Goal: Task Accomplishment & Management: Complete application form

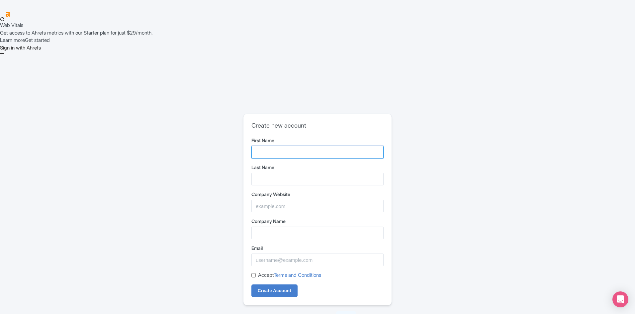
click at [284, 146] on input "First Name" at bounding box center [318, 152] width 132 height 13
type input "hamid"
type input "el maimouni"
type input "b2b@moroccotravelexperts.com"
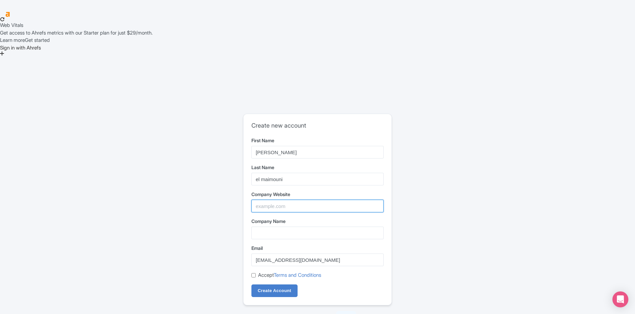
click at [293, 200] on input "Company Website" at bounding box center [318, 206] width 132 height 13
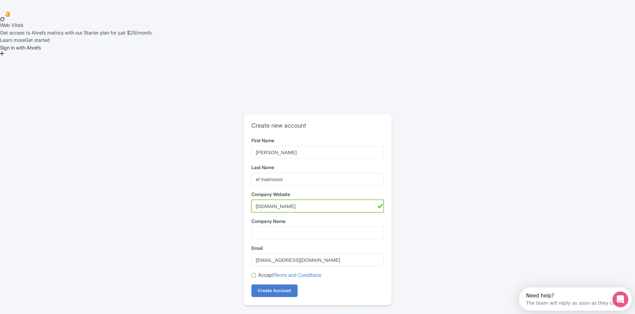
type input "moroccotravelexperts.com"
click at [258, 227] on input "Company Name" at bounding box center [318, 233] width 132 height 13
drag, startPoint x: 303, startPoint y: 158, endPoint x: 238, endPoint y: 158, distance: 65.5
click at [238, 158] on div "Create new account First Name hamid Last Name el maimouni Company Website moroc…" at bounding box center [317, 217] width 425 height 213
click at [260, 227] on input "Company Name" at bounding box center [318, 233] width 132 height 13
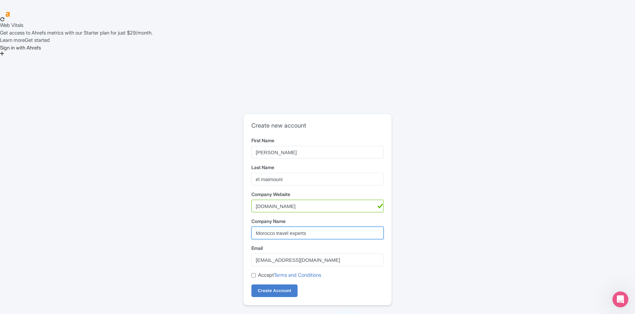
type input "Morocco travel experts"
click at [253, 273] on input "Accept Terms and Conditions" at bounding box center [254, 275] width 4 height 4
checkbox input "true"
click at [270, 284] on input "Create Account" at bounding box center [275, 290] width 46 height 13
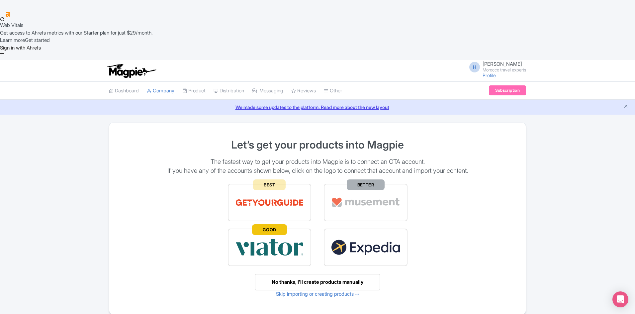
click at [326, 274] on div "No thanks, I’ll create products manually" at bounding box center [318, 282] width 126 height 17
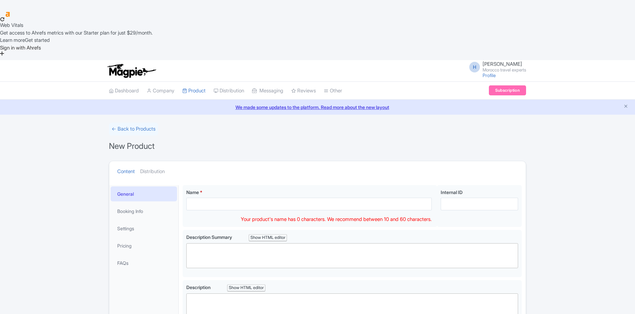
click at [241, 198] on input "Name *" at bounding box center [309, 204] width 246 height 13
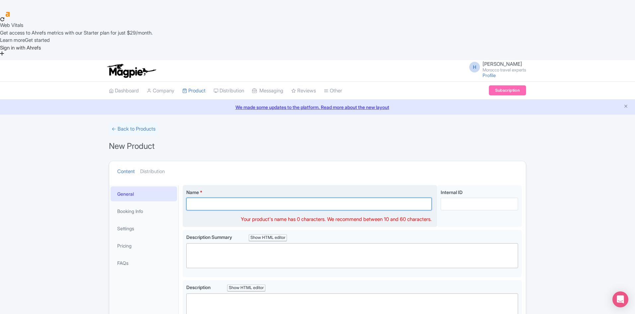
click at [208, 198] on input "Name *" at bounding box center [309, 204] width 246 height 13
paste input "4-Day Desert Journey from Fez to Marrakech"
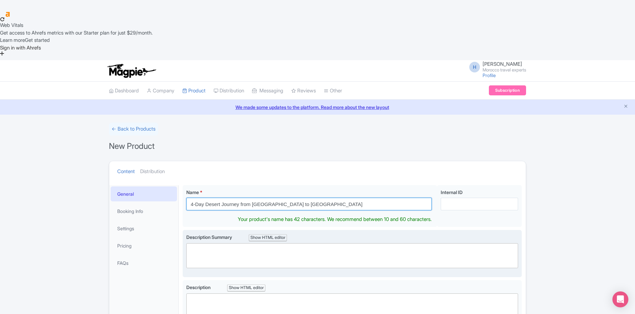
type input "4-Day Desert Journey from Fez to Marrakech"
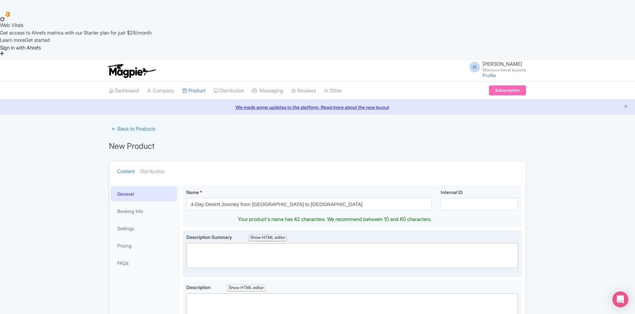
click at [213, 243] on trix-editor at bounding box center [352, 255] width 332 height 25
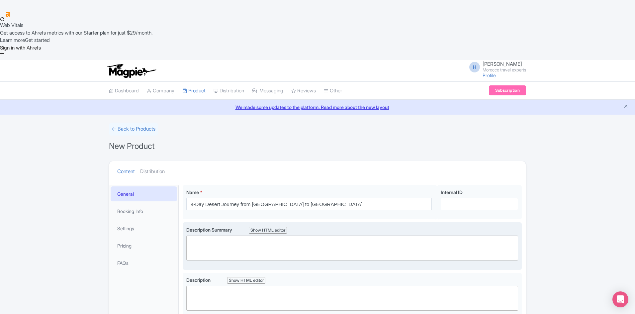
click at [228, 236] on trix-editor at bounding box center [352, 248] width 332 height 25
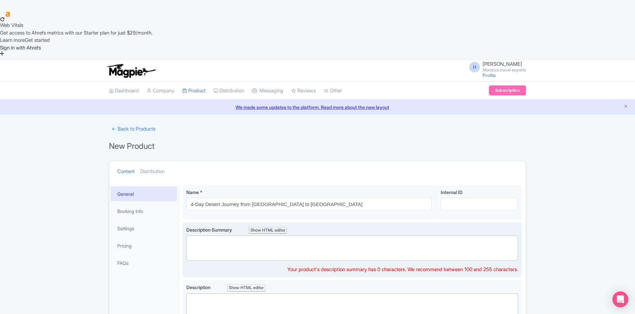
paste trix-editor "<div>This comprehensive four-day route connects Morocco’s imperial heritage wit…"
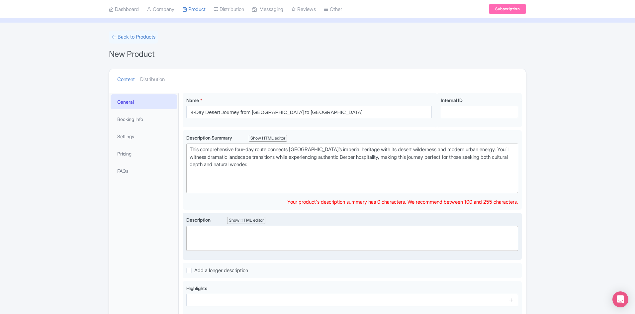
click at [248, 226] on trix-editor at bounding box center [352, 238] width 332 height 25
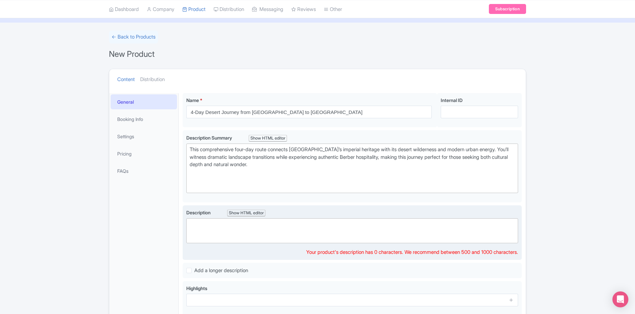
scroll to position [100, 0]
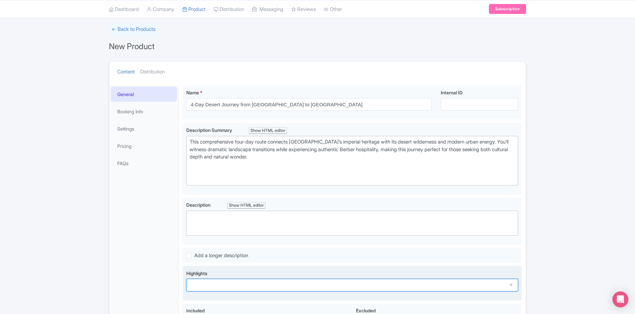
click at [213, 279] on input "text" at bounding box center [352, 285] width 332 height 13
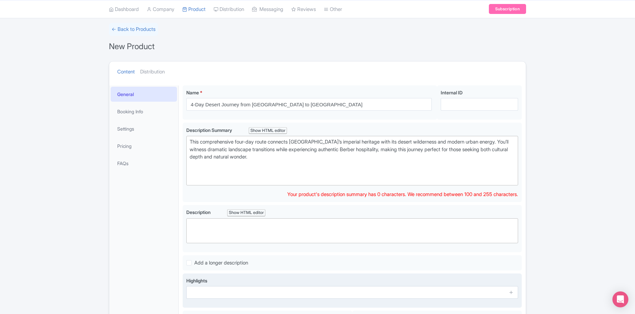
paste trix-editor "<ul><li>Traversing the formidable peaks of the High Atlas mountains</li></ul><d…"
click at [216, 286] on input "text" at bounding box center [352, 292] width 332 height 13
paste trix-editor "<ul><li>Traversing the formidable peaks of the High Atlas mountains</li></ul><d…"
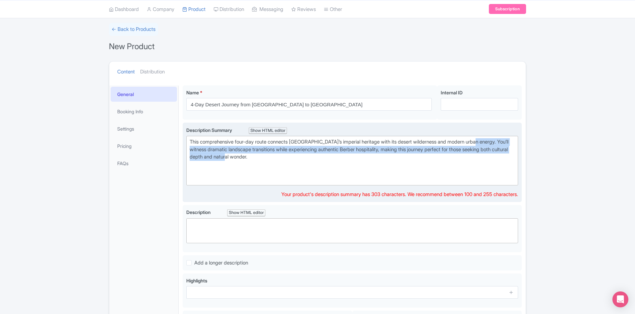
drag, startPoint x: 488, startPoint y: 92, endPoint x: 491, endPoint y: 111, distance: 19.1
click at [491, 138] on div "This comprehensive four-day route connects Morocco’s imperial heritage with its…" at bounding box center [352, 153] width 325 height 30
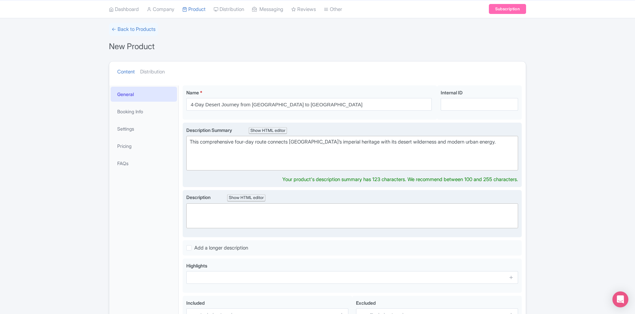
click at [324, 203] on trix-editor at bounding box center [352, 215] width 332 height 25
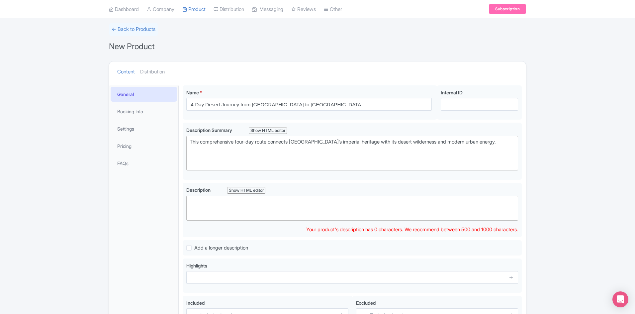
scroll to position [107, 0]
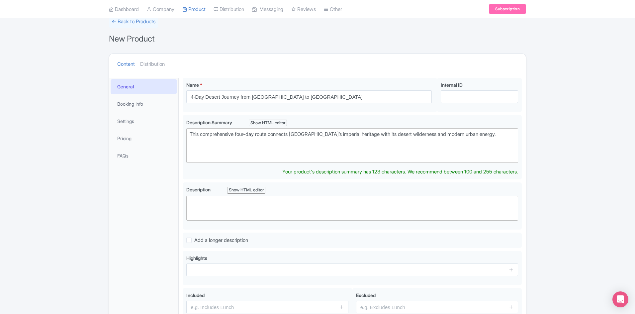
paste trix-editor "<div>This comprehensive four-day route connects Morocco’s imperial heritage wit…"
click at [212, 196] on trix-editor at bounding box center [352, 208] width 332 height 25
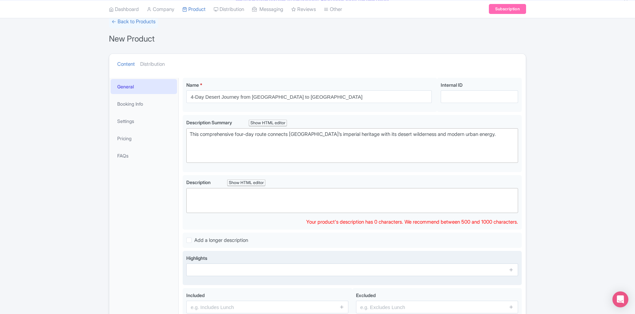
scroll to position [115, 0]
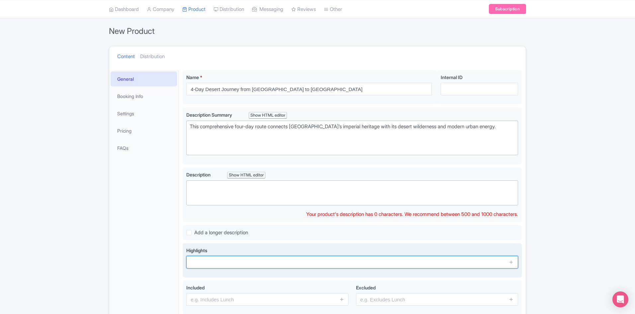
click at [225, 243] on div "Highlights" at bounding box center [352, 260] width 339 height 35
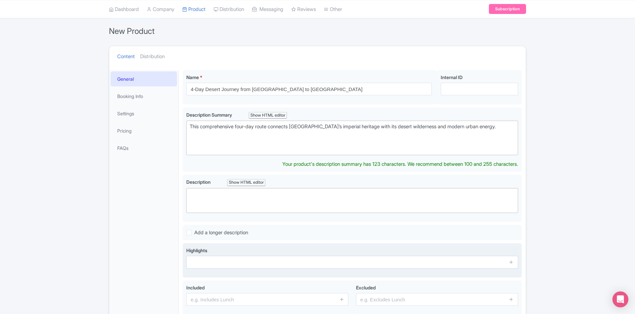
paste trix-editor "<ul><li>Traversing the formidable peaks of the High Atlas mountains</li></ul><d…"
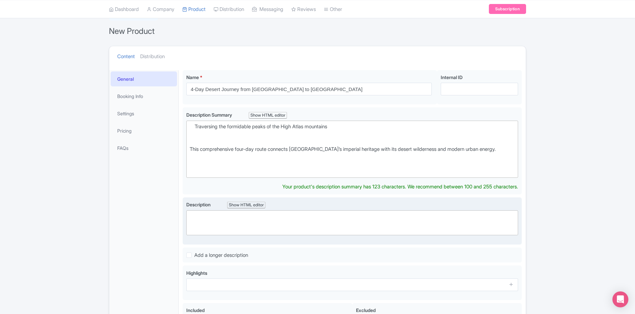
type trix-editor "<div>This comprehensive four-day route connects Morocco’s imperial heritage wit…"
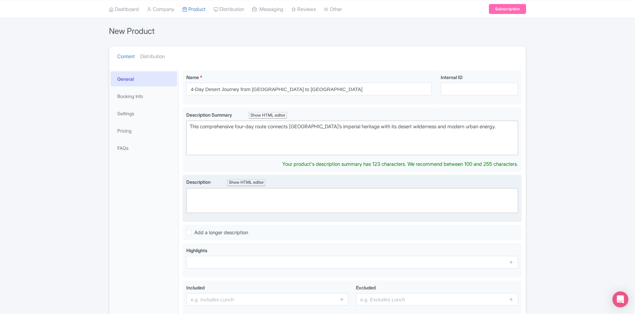
click at [227, 188] on trix-editor at bounding box center [352, 200] width 332 height 25
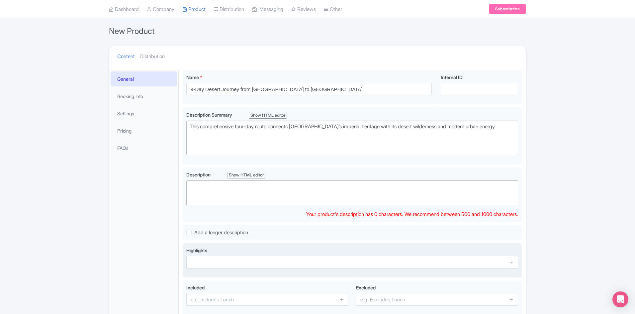
scroll to position [123, 0]
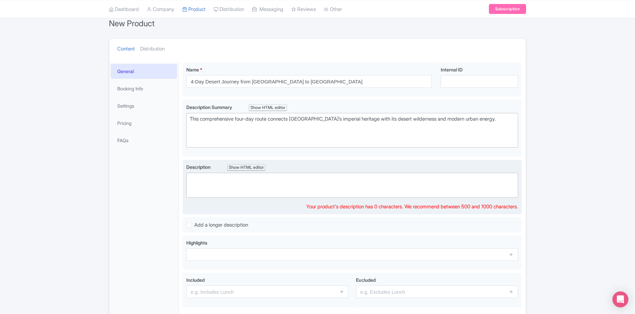
click at [268, 173] on trix-editor at bounding box center [352, 185] width 332 height 25
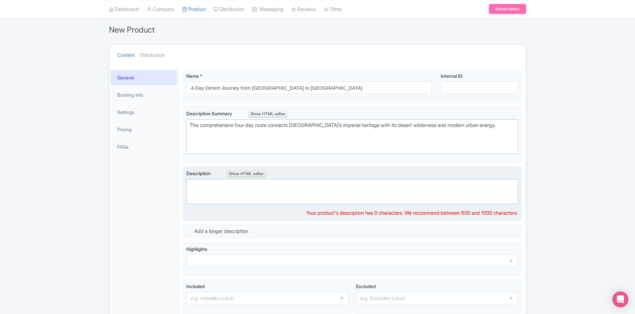
click at [268, 179] on trix-editor at bounding box center [352, 191] width 332 height 25
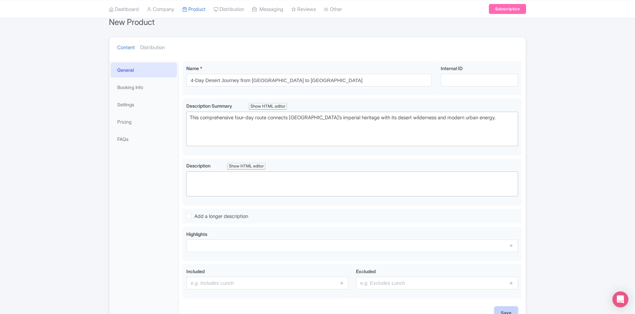
click at [503, 307] on input "Save" at bounding box center [506, 313] width 23 height 13
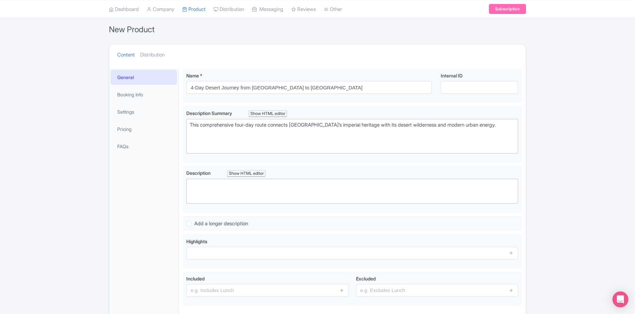
type input "Saving..."
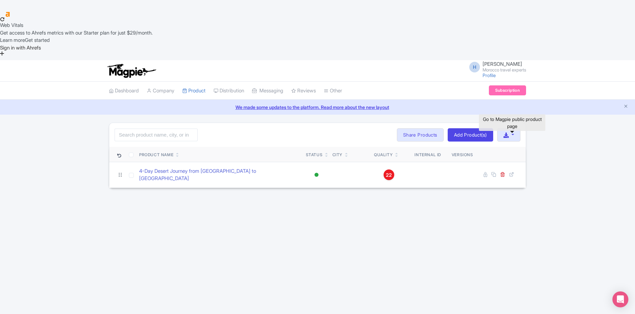
click at [513, 125] on body "Web Vitals Get access to Ahrefs metrics with our Starter plan for just $29/mont…" at bounding box center [317, 169] width 635 height 314
click at [517, 170] on div "H [PERSON_NAME] [GEOGRAPHIC_DATA] travel experts Profile Users Settings Sign ou…" at bounding box center [317, 206] width 635 height 293
click at [485, 125] on body "Web Vitals Get access to Ahrefs metrics with our Starter plan for just $29/mont…" at bounding box center [317, 169] width 635 height 314
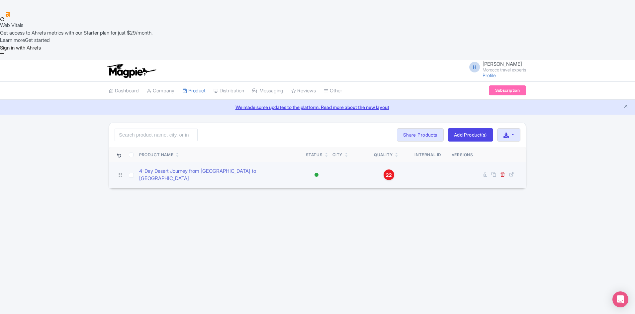
click at [379, 169] on link "22" at bounding box center [389, 174] width 30 height 11
click at [385, 169] on div "22" at bounding box center [389, 174] width 11 height 11
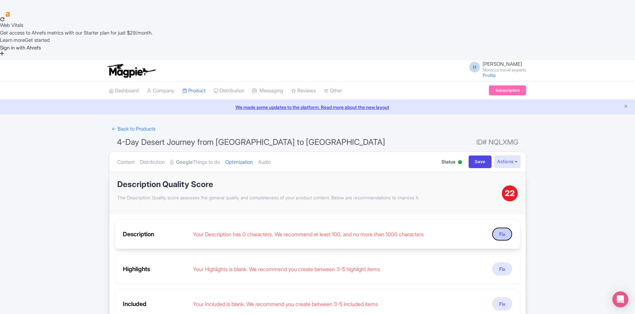
click at [501, 228] on button "Fix" at bounding box center [502, 234] width 20 height 13
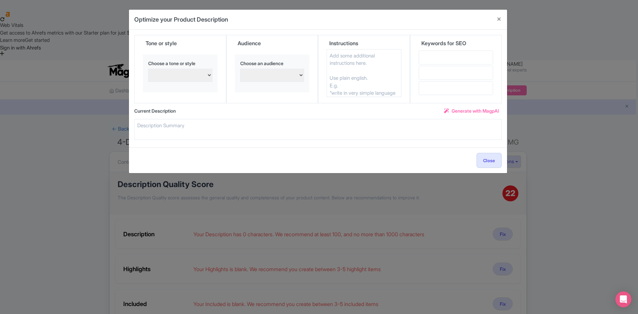
click at [197, 116] on div "Current Description Generate with MagpAI" at bounding box center [317, 109] width 367 height 13
click at [190, 134] on textarea at bounding box center [317, 129] width 367 height 21
click at [237, 126] on textarea at bounding box center [317, 129] width 367 height 21
click at [492, 160] on button "Close" at bounding box center [488, 160] width 25 height 15
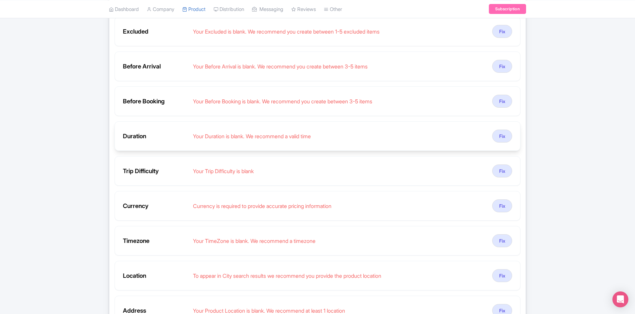
scroll to position [399, 0]
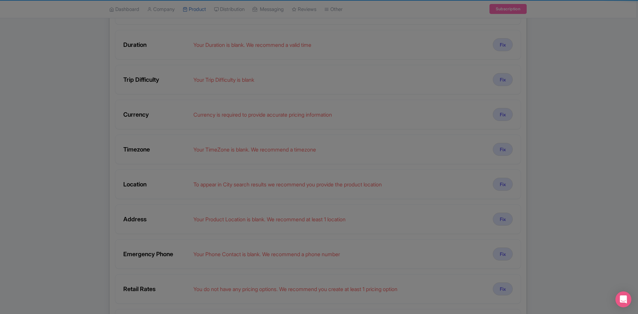
click at [0, 0] on div "Edit product images Upscale with MagpAI Upload Photos Add from library Feature …" at bounding box center [0, 0] width 0 height 0
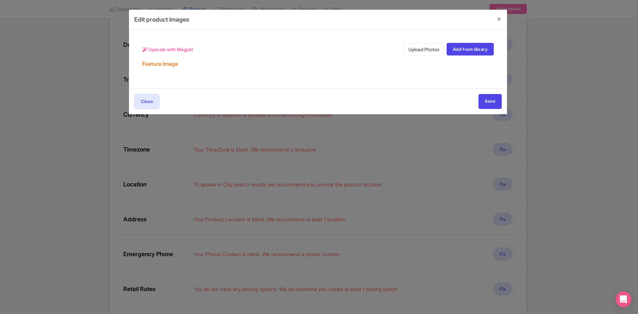
click at [635, 167] on div "Edit product images Upscale with MagpAI Upload Photos Add from library Feature …" at bounding box center [319, 157] width 638 height 314
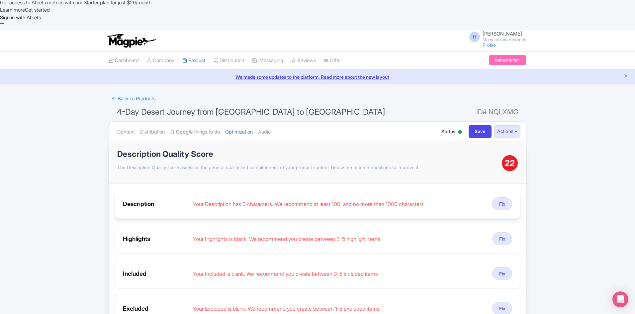
scroll to position [0, 0]
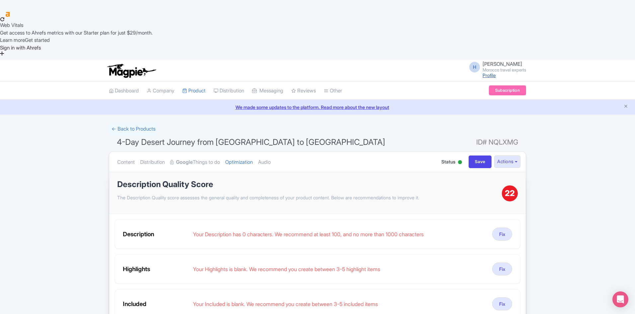
click at [487, 72] on link "Profile" at bounding box center [489, 75] width 13 height 6
click at [484, 72] on link "Profile" at bounding box center [489, 75] width 13 height 6
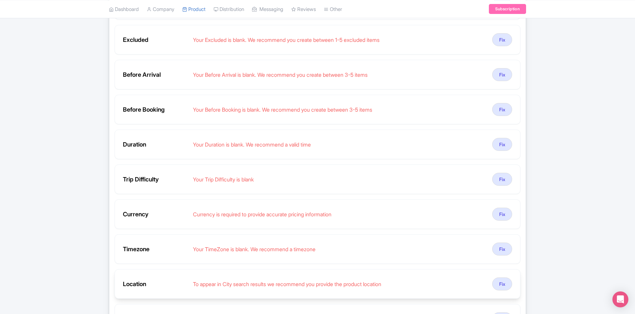
scroll to position [399, 0]
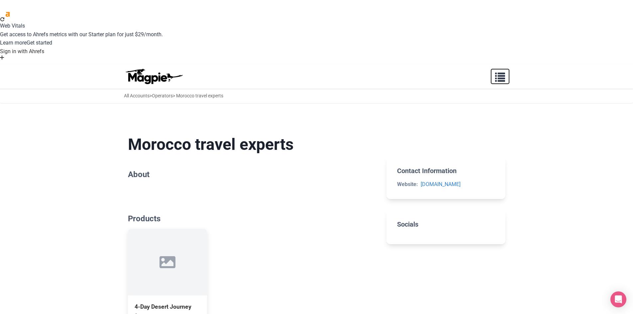
click at [502, 71] on span "button" at bounding box center [500, 76] width 10 height 10
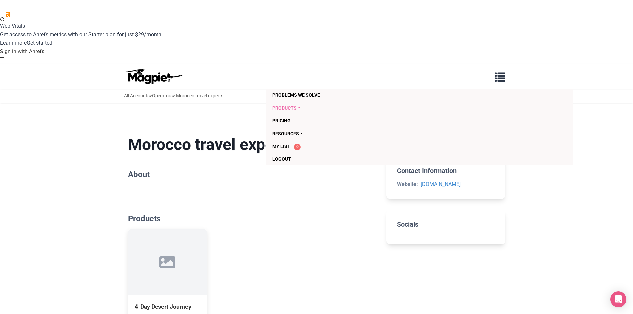
click at [293, 102] on link "Products" at bounding box center [381, 108] width 218 height 13
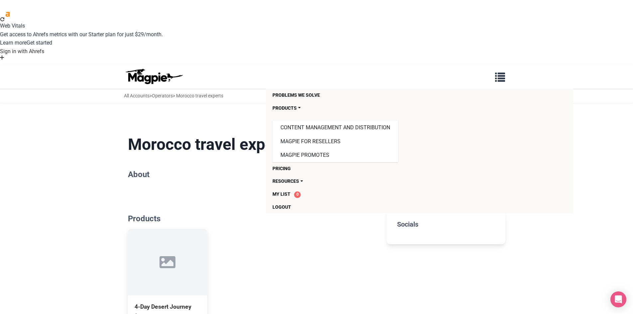
click at [248, 135] on h1 "Morocco travel experts" at bounding box center [252, 144] width 248 height 19
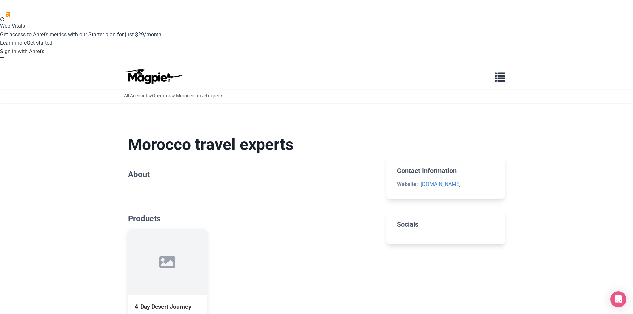
drag, startPoint x: 146, startPoint y: 124, endPoint x: 336, endPoint y: 91, distance: 192.5
click at [147, 170] on h2 "About" at bounding box center [252, 175] width 248 height 10
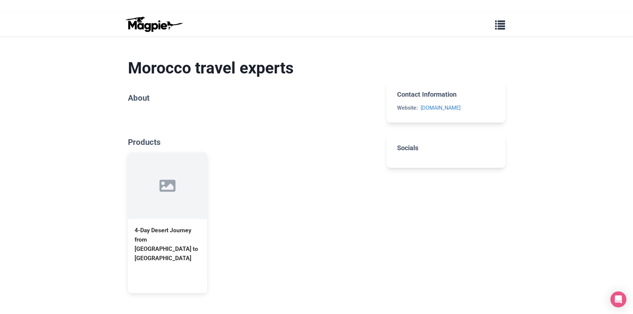
scroll to position [89, 0]
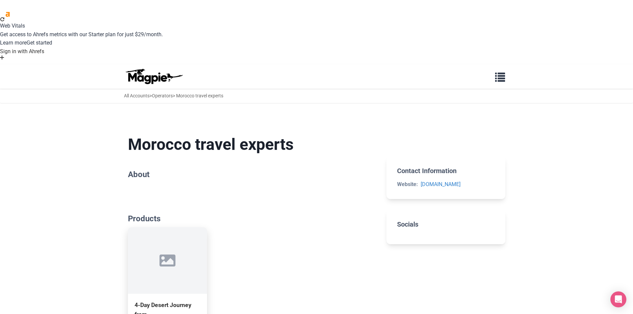
click at [161, 300] on div "4-Day Desert Journey from [GEOGRAPHIC_DATA] to [GEOGRAPHIC_DATA]" at bounding box center [168, 319] width 66 height 38
